Goal: Task Accomplishment & Management: Manage account settings

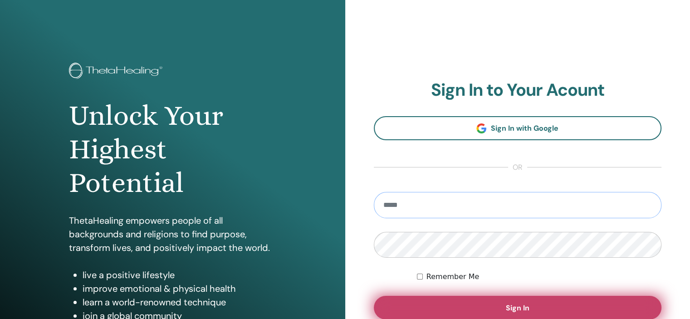
type input "**********"
click at [459, 308] on button "Sign In" at bounding box center [518, 308] width 288 height 24
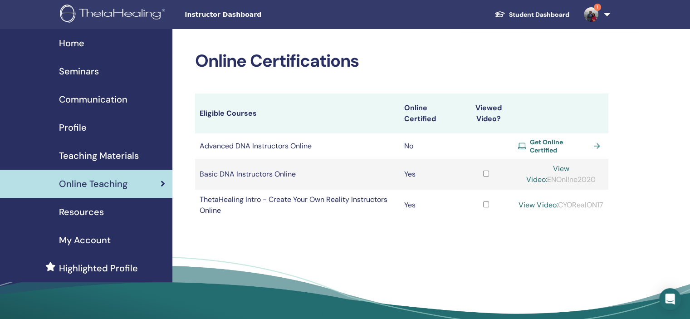
click at [82, 68] on span "Seminars" at bounding box center [79, 71] width 40 height 14
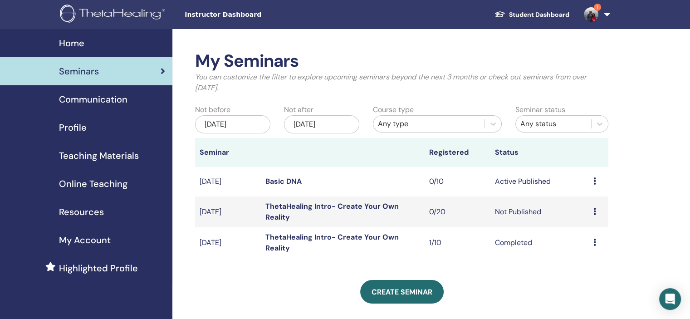
click at [297, 183] on link "Basic DNA" at bounding box center [284, 182] width 36 height 10
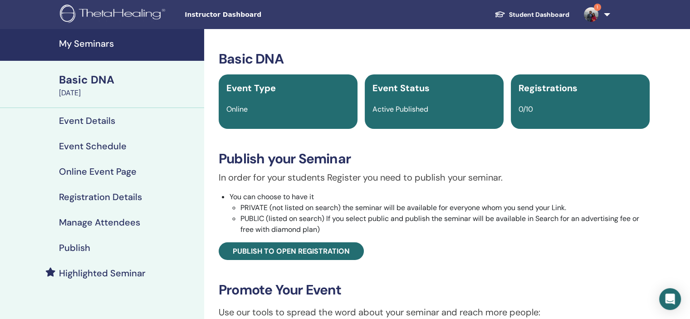
click at [106, 121] on h4 "Event Details" at bounding box center [87, 120] width 56 height 11
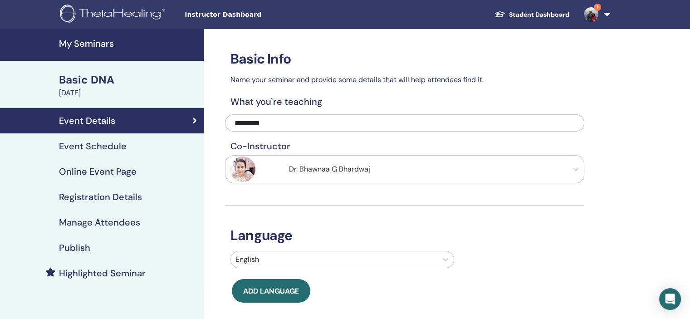
click at [85, 248] on h4 "Publish" at bounding box center [74, 247] width 31 height 11
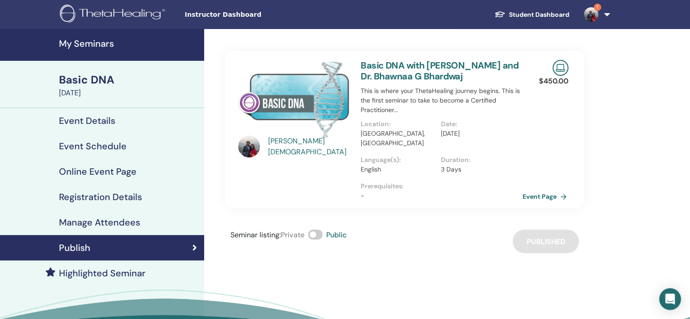
click at [546, 190] on link "Event Page" at bounding box center [547, 197] width 48 height 14
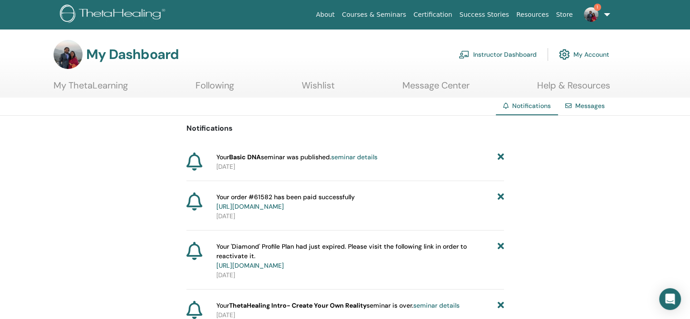
click at [360, 157] on link "seminar details" at bounding box center [354, 157] width 46 height 8
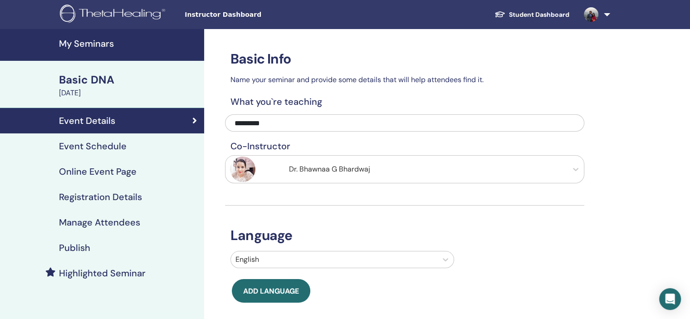
click at [84, 253] on h4 "Publish" at bounding box center [74, 247] width 31 height 11
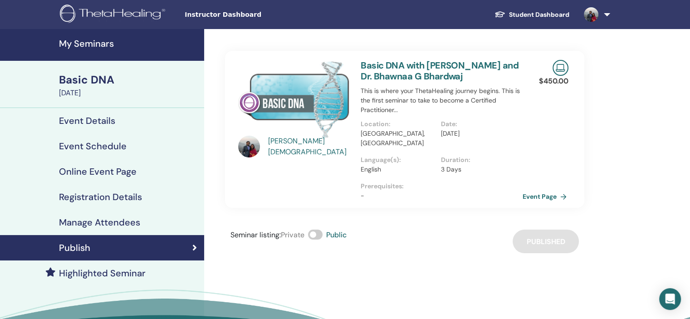
click at [548, 190] on link "Event Page" at bounding box center [547, 197] width 48 height 14
